Goal: Task Accomplishment & Management: Use online tool/utility

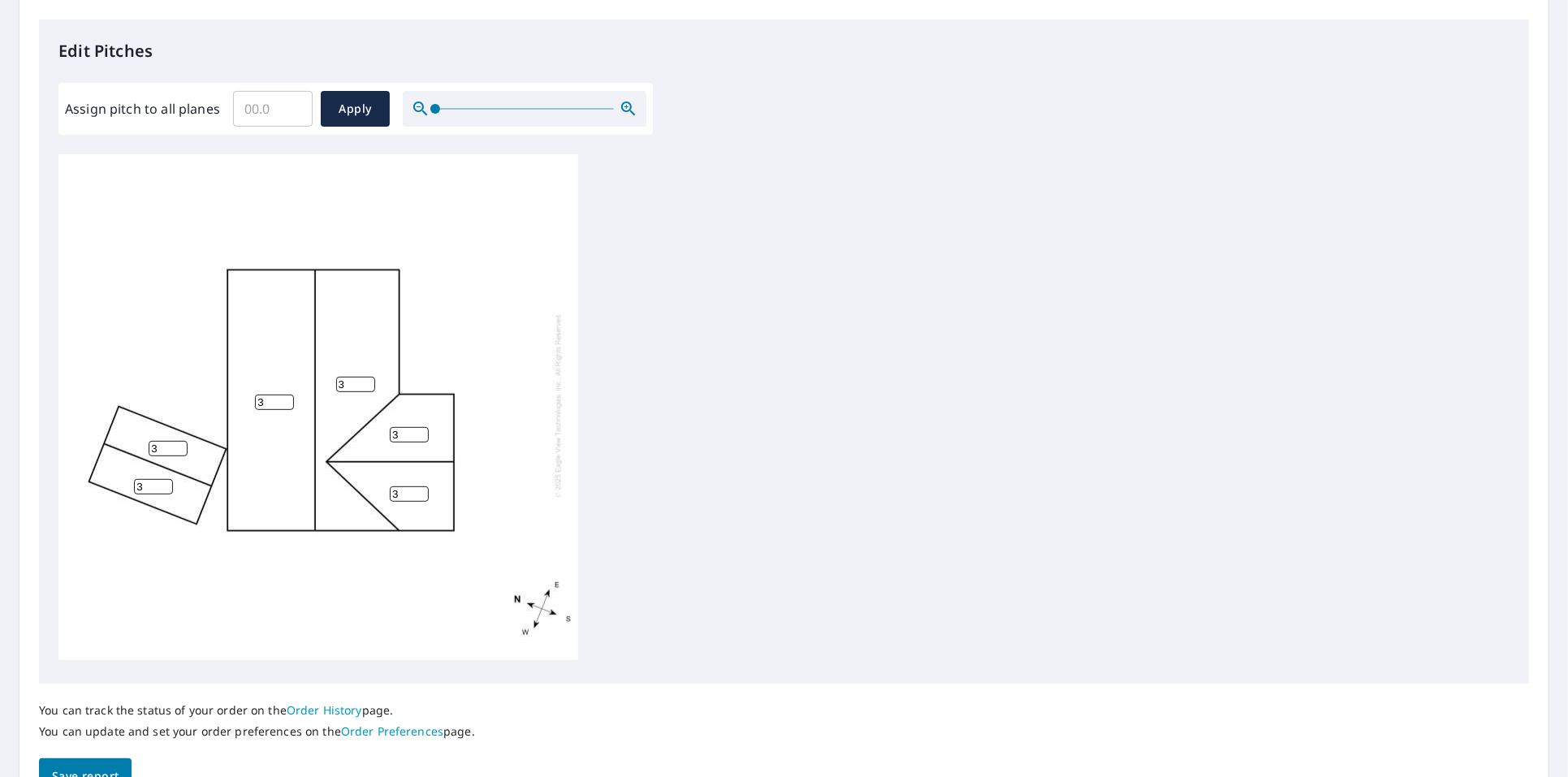
scroll to position [506, 0]
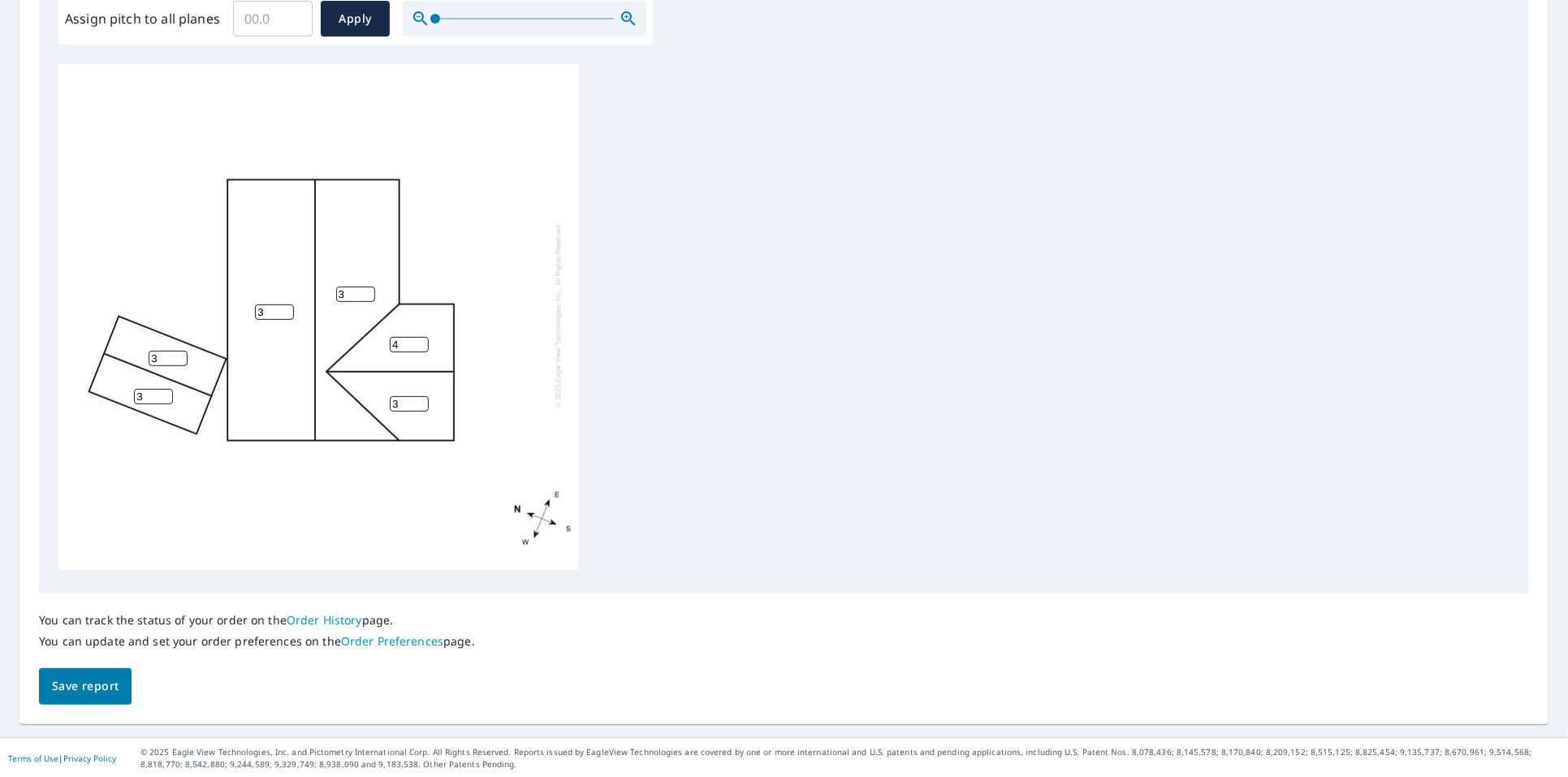
click at [419, 337] on input "4" at bounding box center [409, 345] width 39 height 16
type input "5"
click at [420, 337] on input "5" at bounding box center [409, 345] width 39 height 16
click at [418, 396] on input "4" at bounding box center [409, 403] width 39 height 16
type input "5"
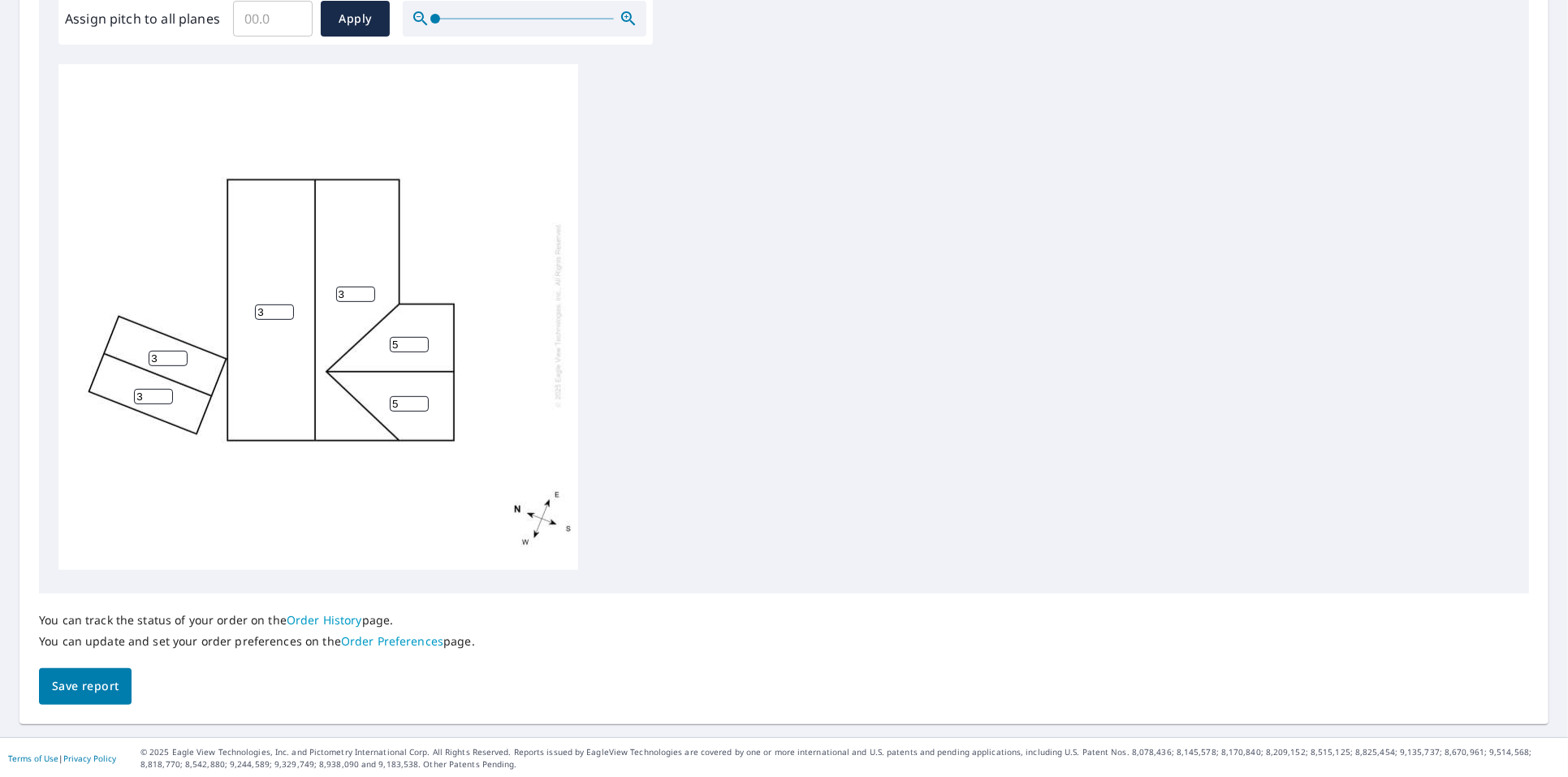
click at [418, 396] on input "5" at bounding box center [409, 403] width 39 height 16
click at [82, 683] on span "Save report" at bounding box center [85, 686] width 66 height 20
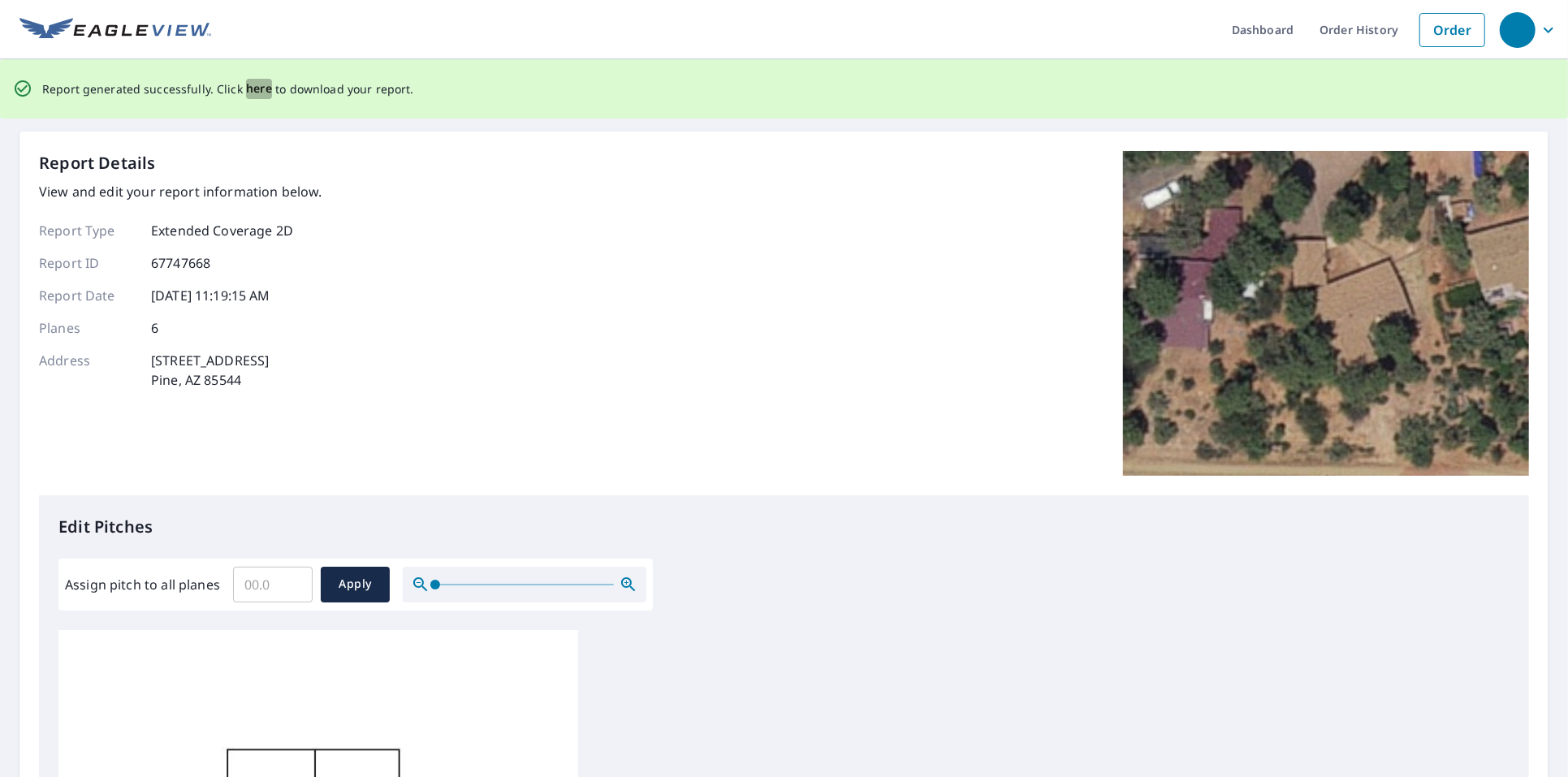
click at [251, 84] on span "here" at bounding box center [259, 89] width 27 height 20
